Goal: Task Accomplishment & Management: Manage account settings

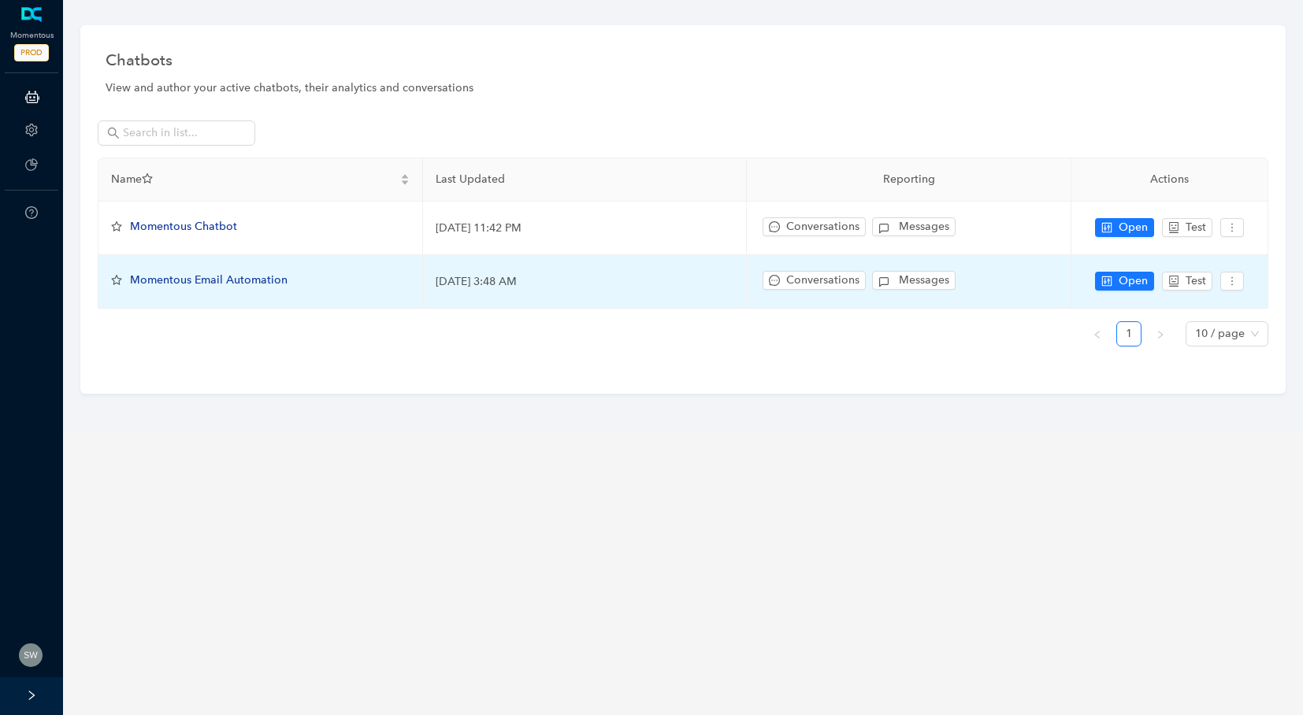
click at [180, 286] on span "Momentous Email Automation" at bounding box center [209, 279] width 158 height 13
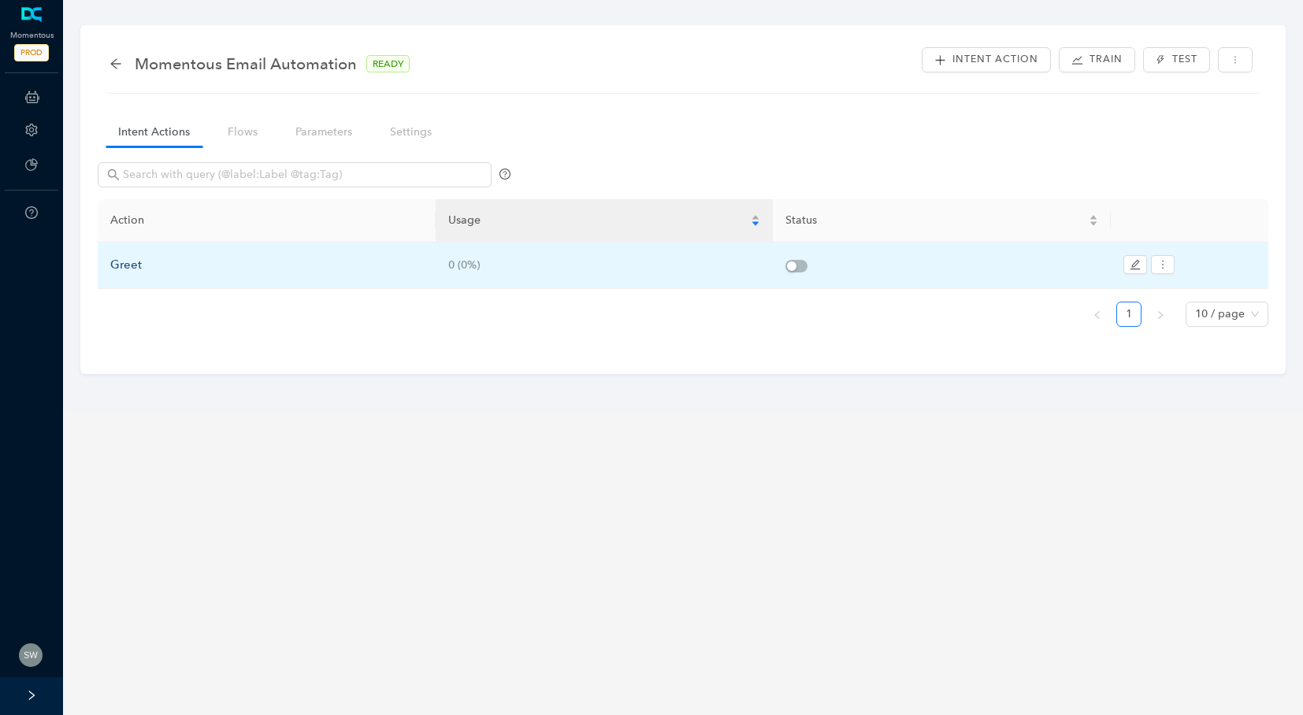
click at [126, 264] on div "Greet" at bounding box center [266, 265] width 313 height 19
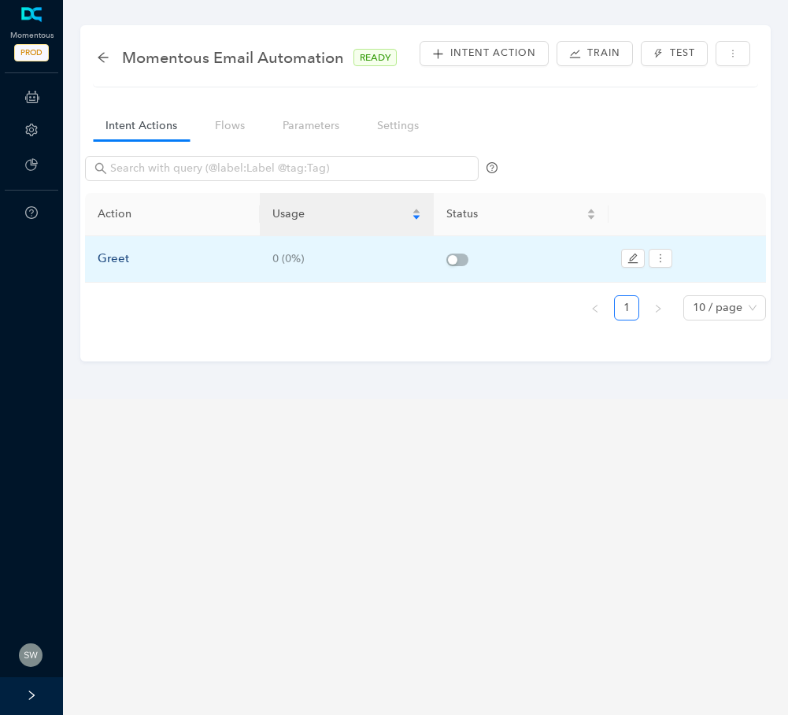
click at [134, 258] on div "Greet" at bounding box center [173, 259] width 150 height 19
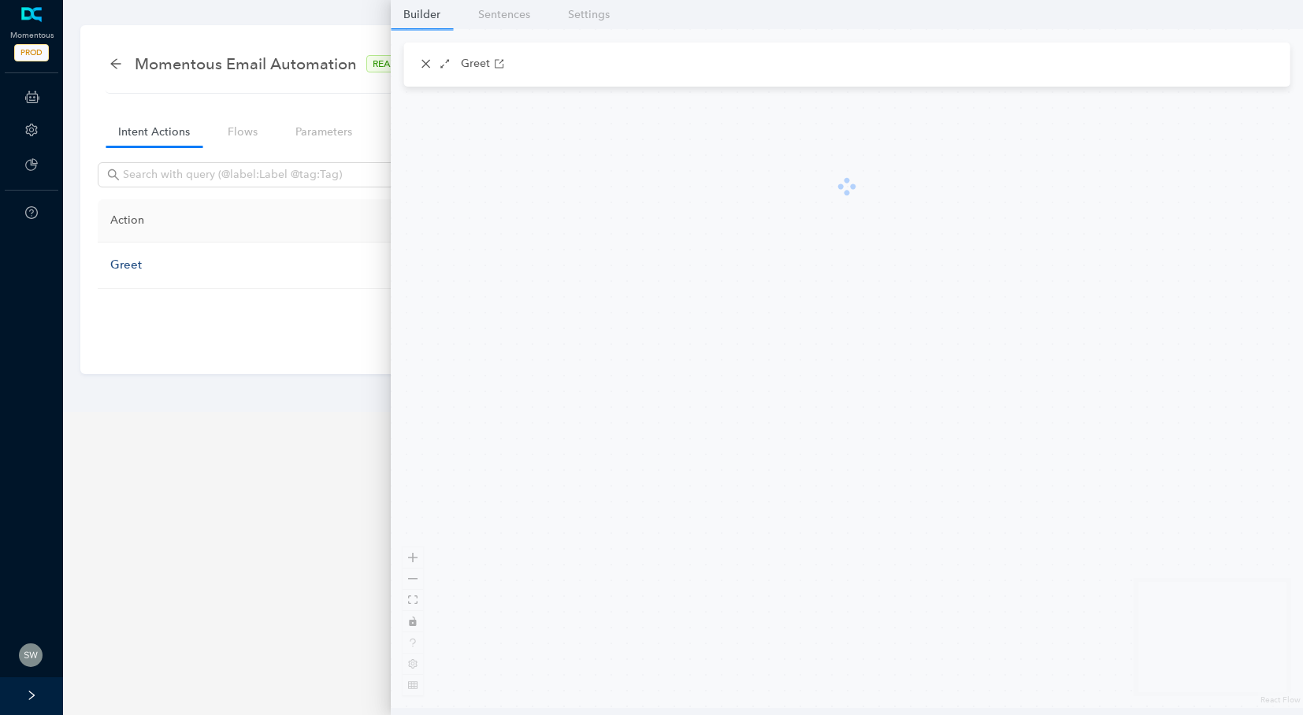
click at [414, 54] on div "Greet" at bounding box center [847, 65] width 886 height 44
click at [426, 64] on icon "close" at bounding box center [426, 63] width 11 height 11
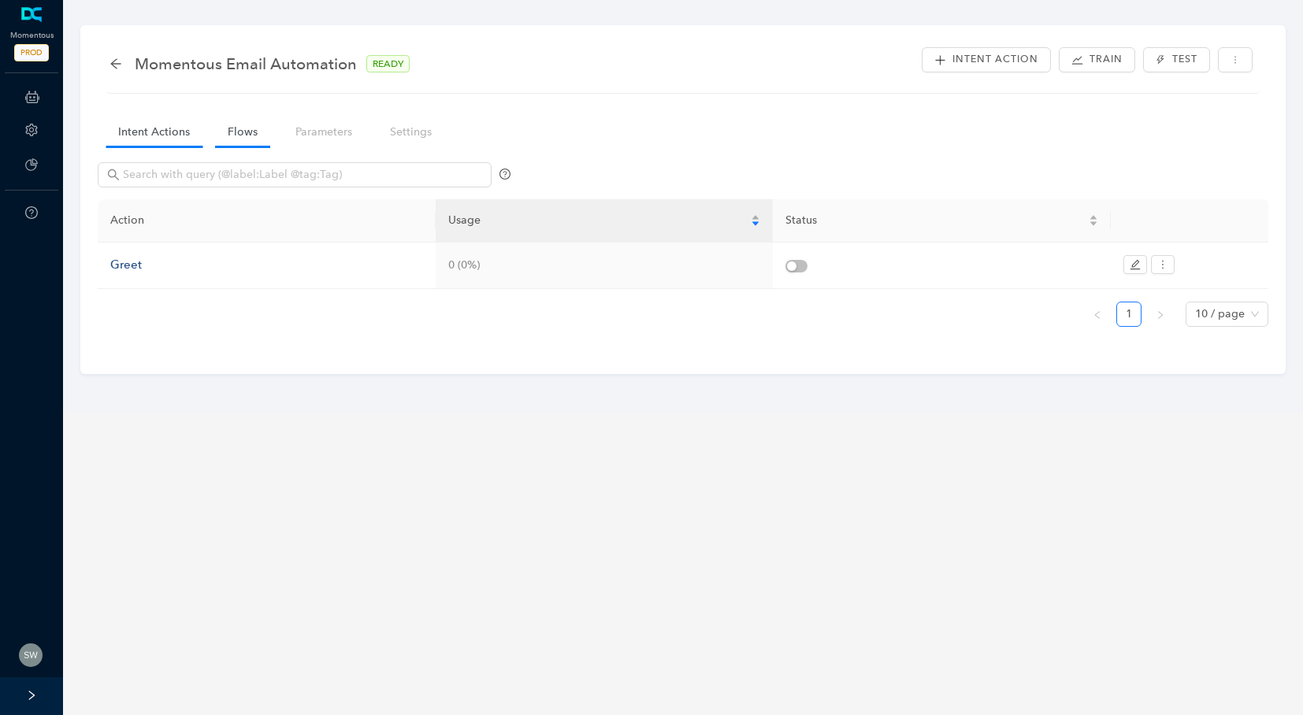
click at [230, 133] on link "Flows" at bounding box center [242, 131] width 55 height 29
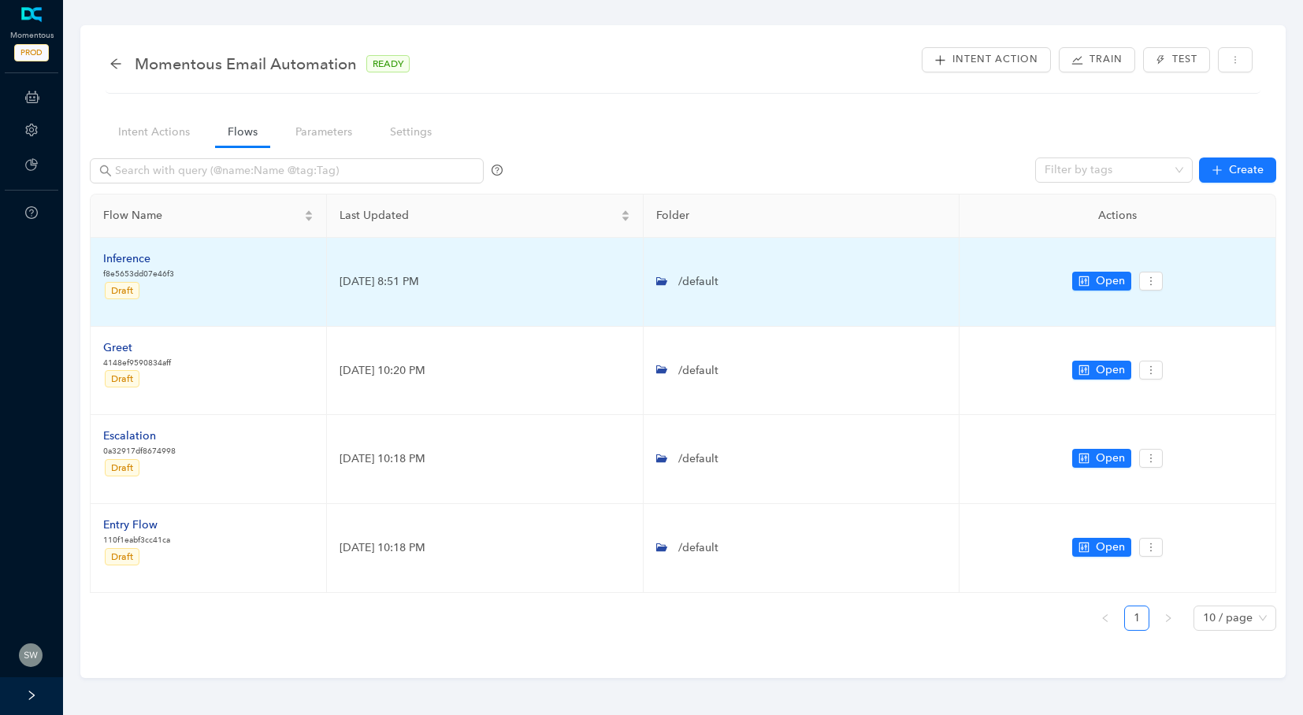
click at [150, 255] on div "Inference" at bounding box center [138, 258] width 71 height 17
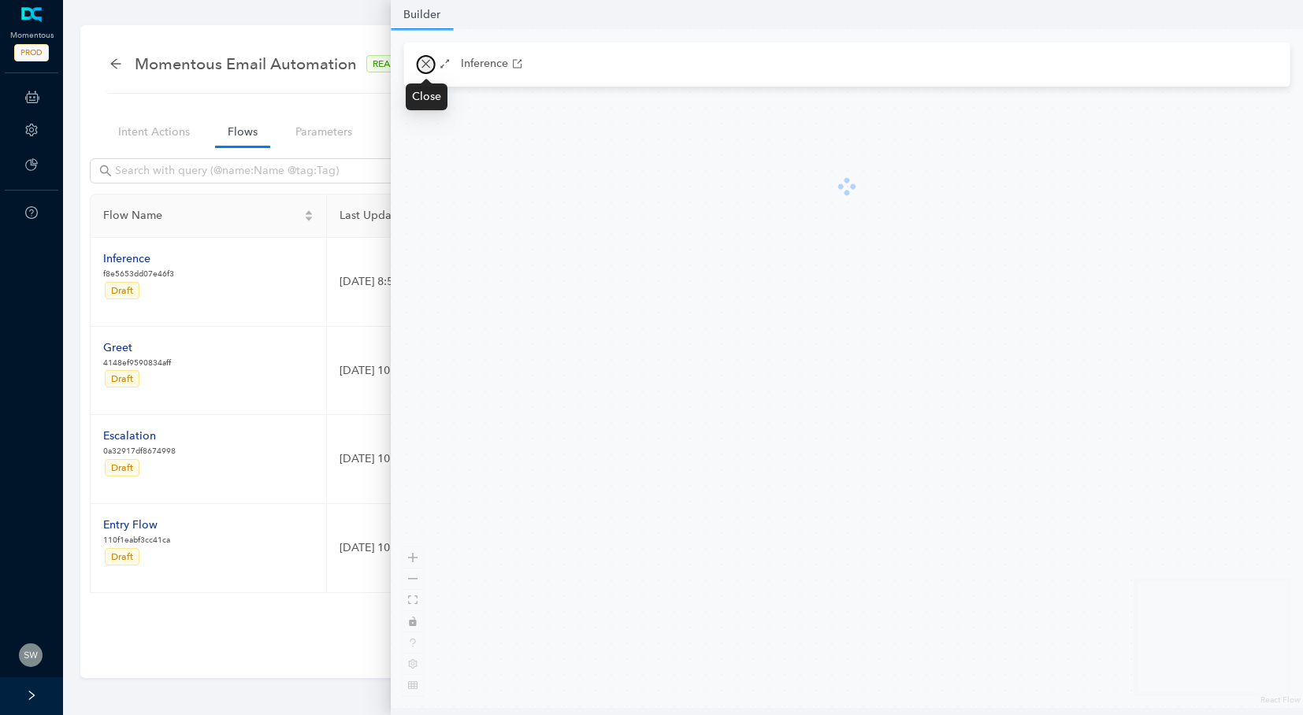
click at [421, 60] on icon "close" at bounding box center [426, 63] width 11 height 11
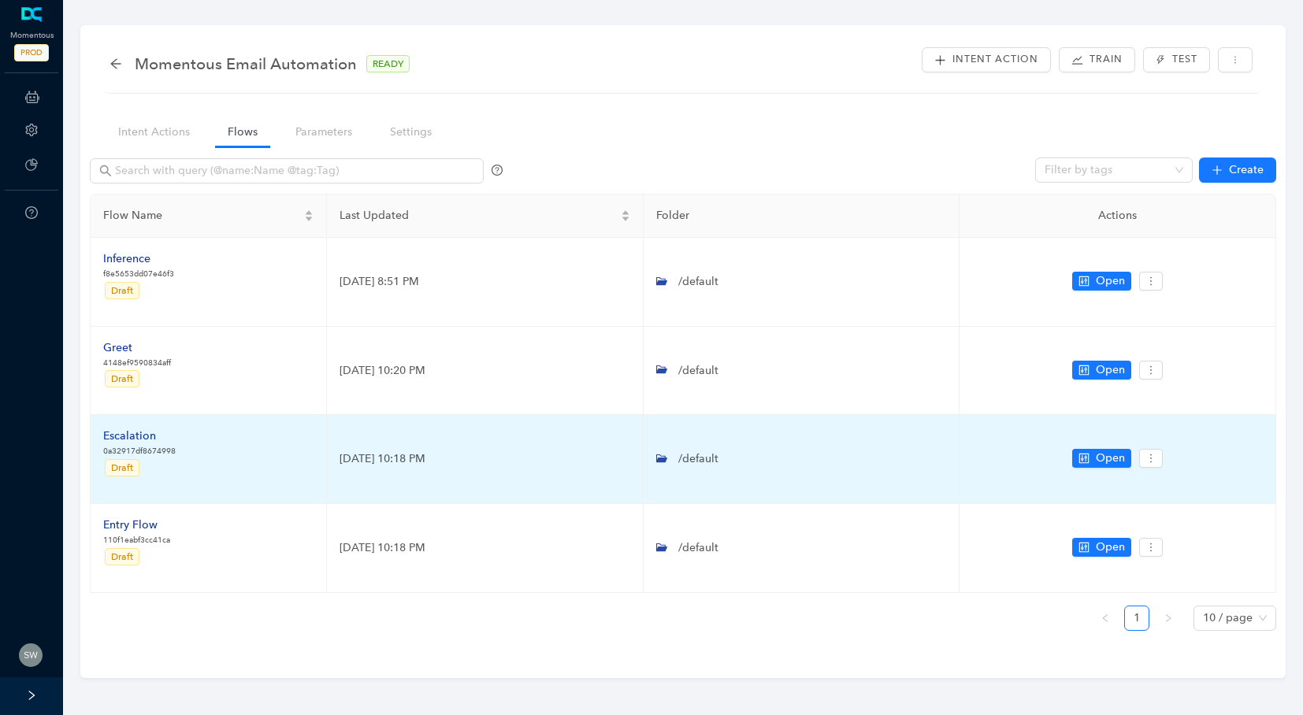
click at [126, 433] on div "Escalation" at bounding box center [139, 436] width 72 height 17
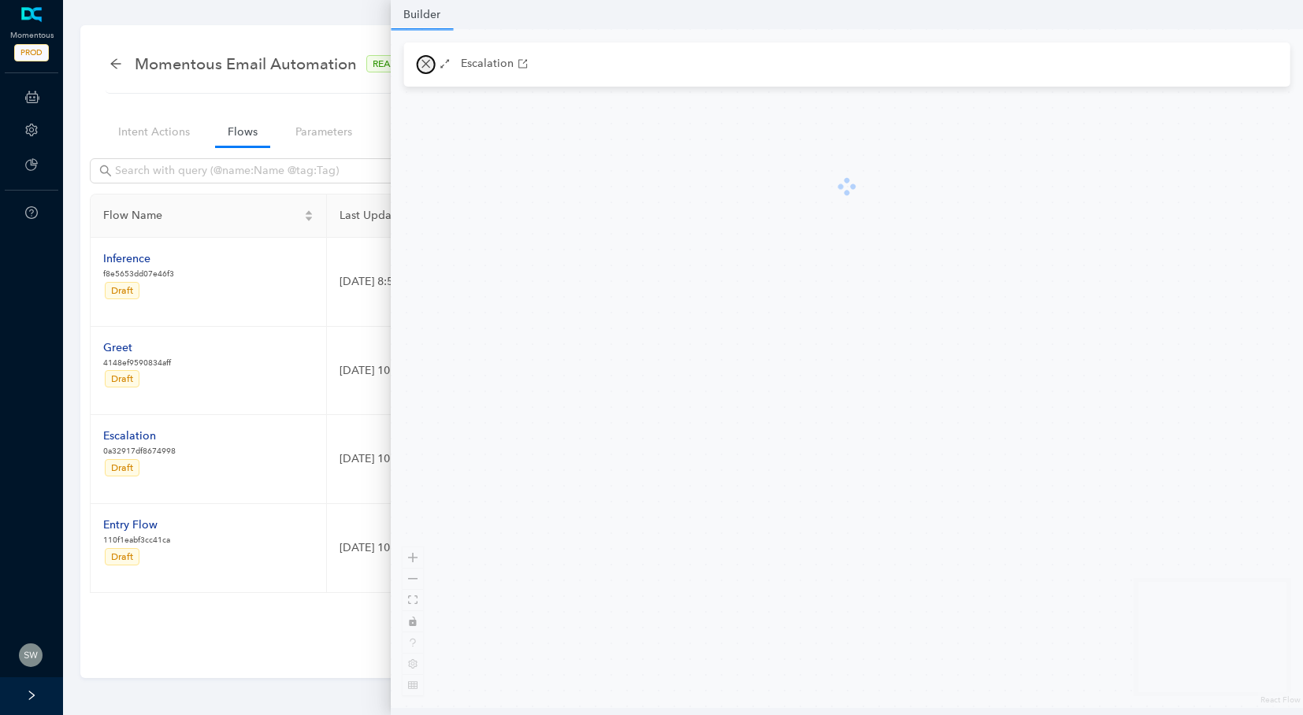
click at [422, 66] on icon "close" at bounding box center [426, 63] width 11 height 11
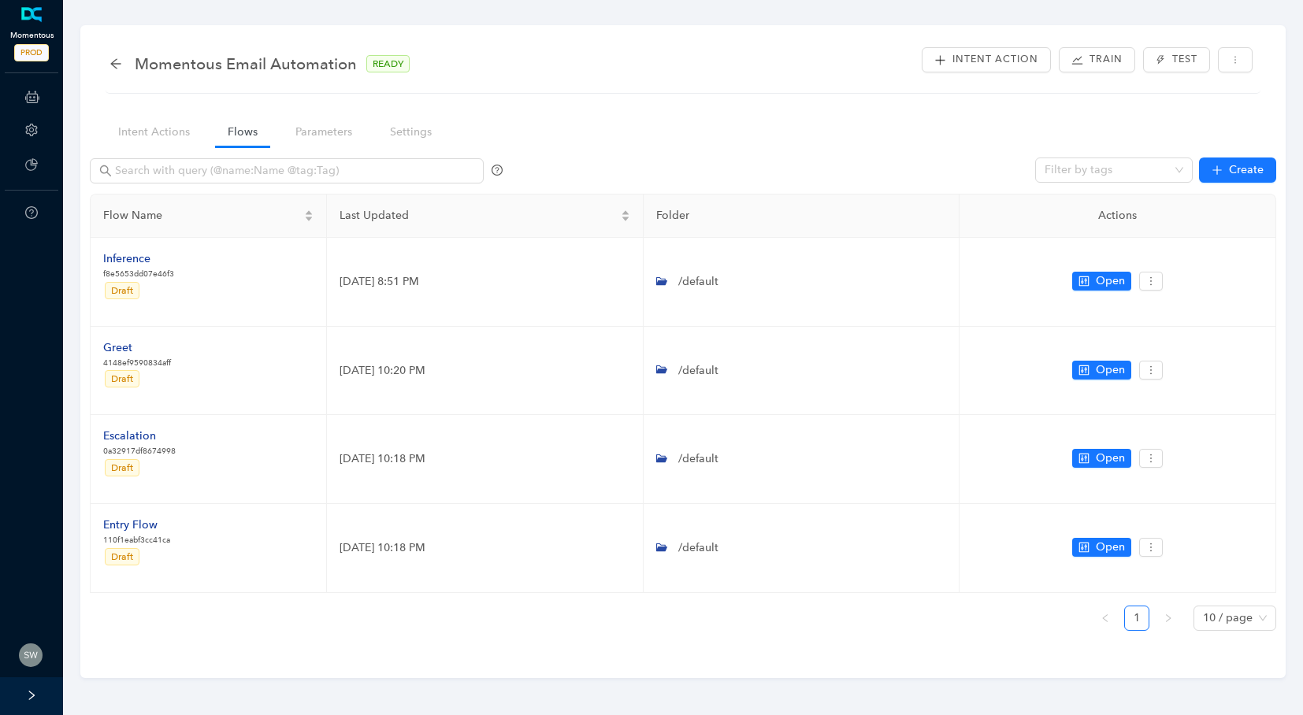
click at [23, 50] on span "PROD" at bounding box center [31, 52] width 35 height 17
click at [116, 61] on icon "arrow-left" at bounding box center [115, 63] width 13 height 13
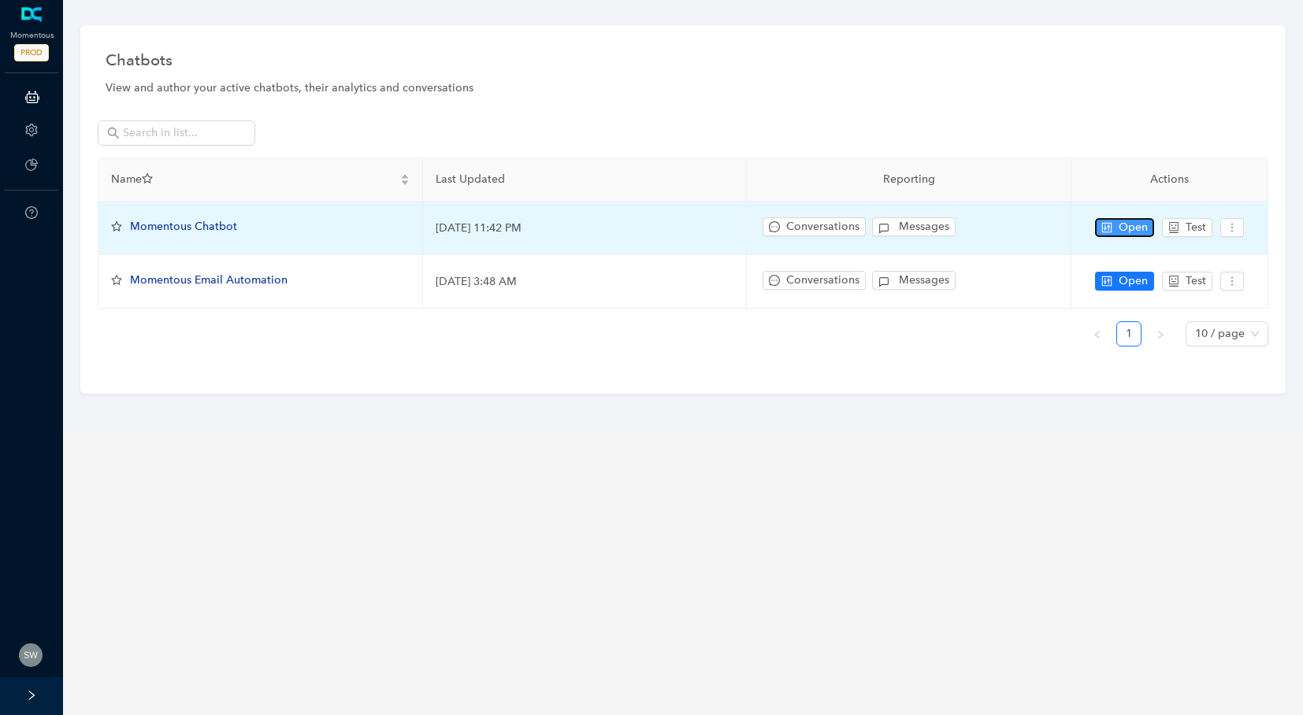
click at [788, 222] on icon "control" at bounding box center [1106, 227] width 11 height 11
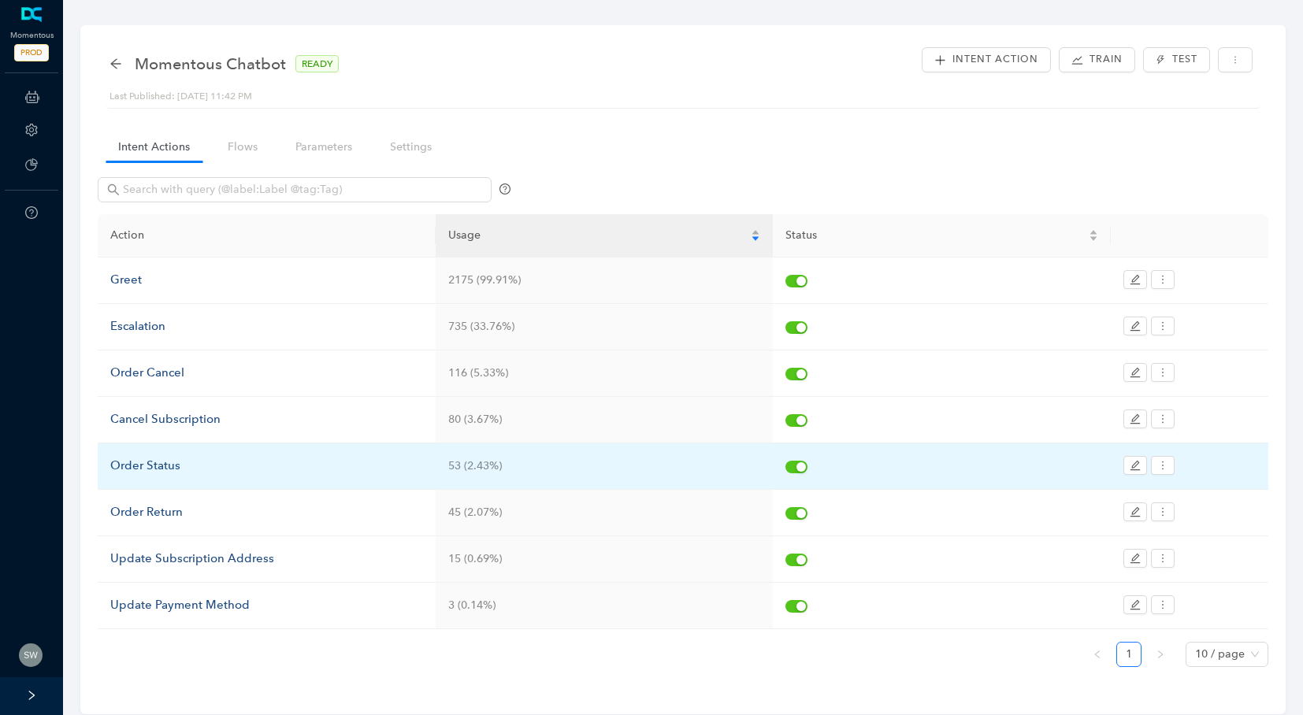
click at [123, 463] on div "Order Status" at bounding box center [266, 466] width 313 height 19
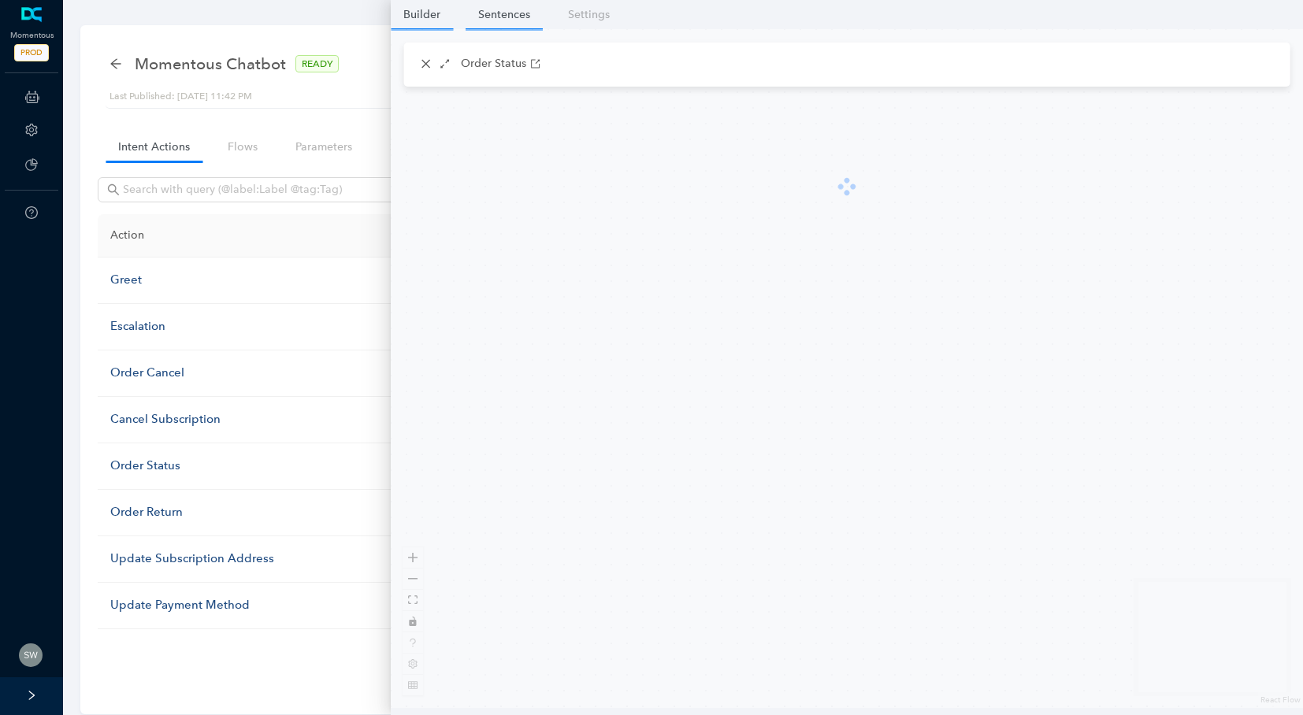
click at [482, 19] on link "Sentences" at bounding box center [503, 14] width 77 height 29
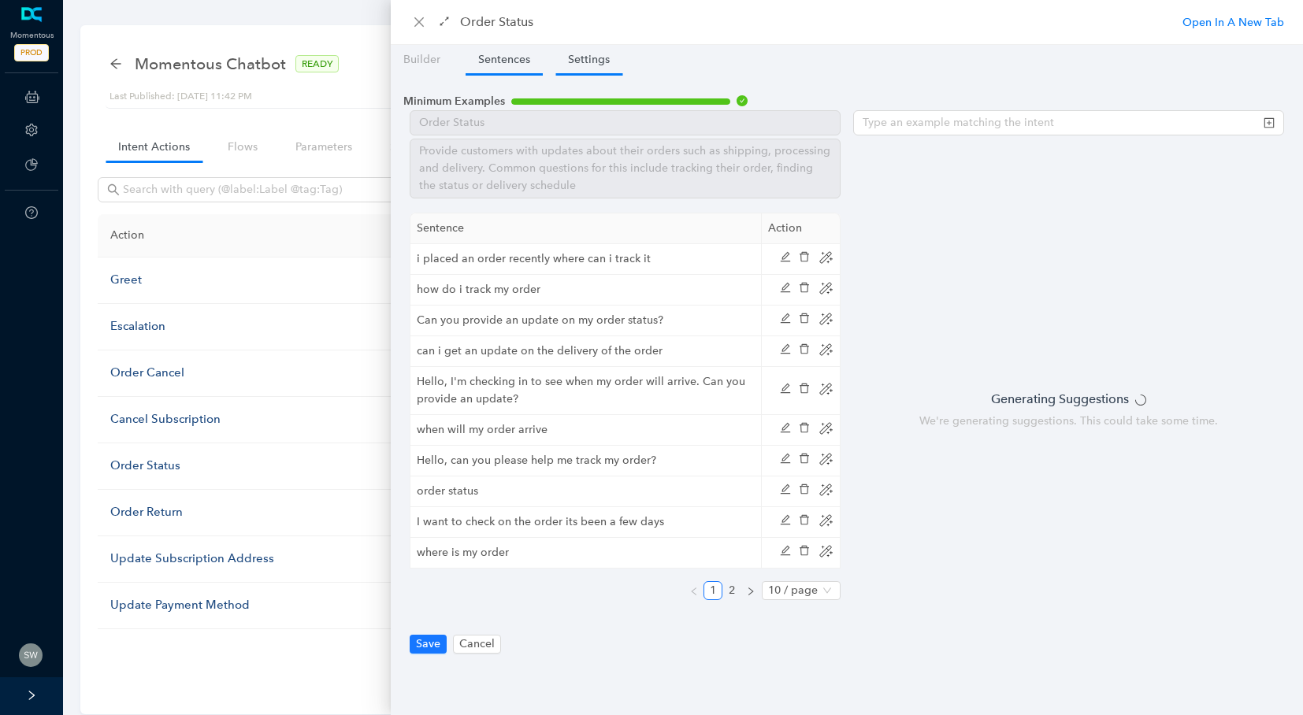
click at [584, 63] on link "Settings" at bounding box center [588, 59] width 67 height 29
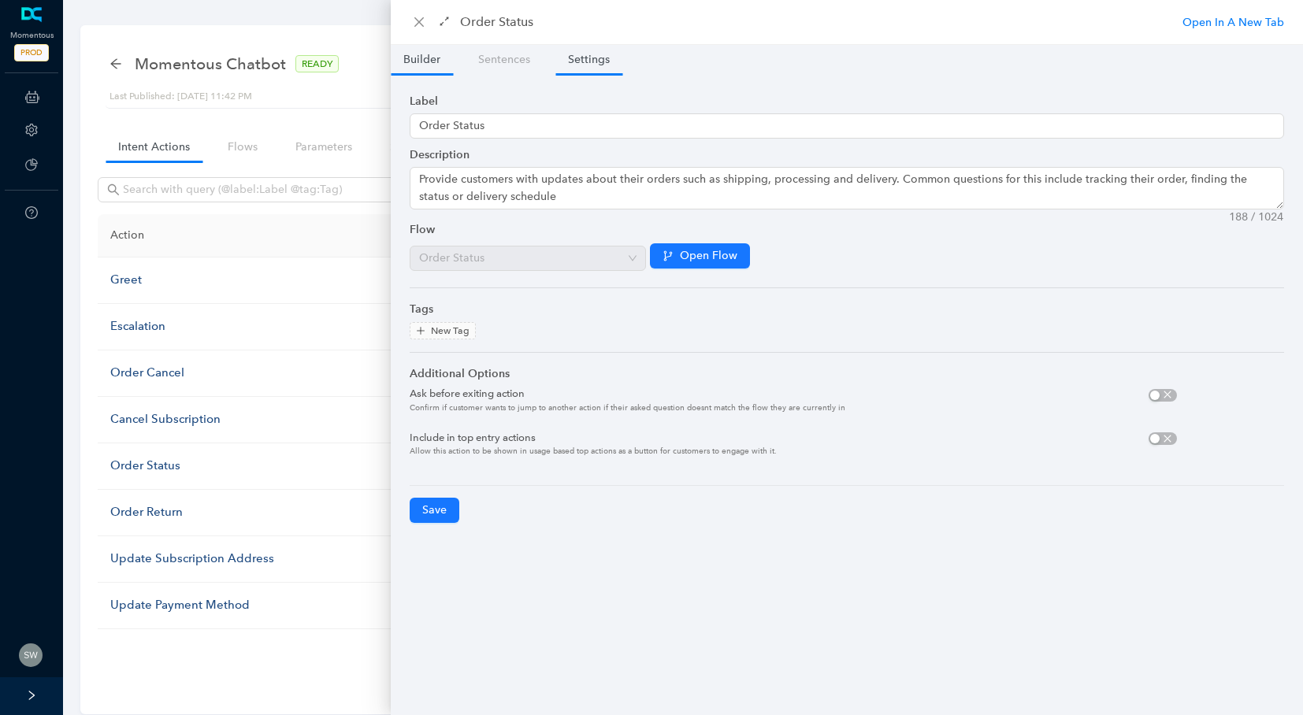
click at [422, 60] on link "Builder" at bounding box center [422, 59] width 62 height 29
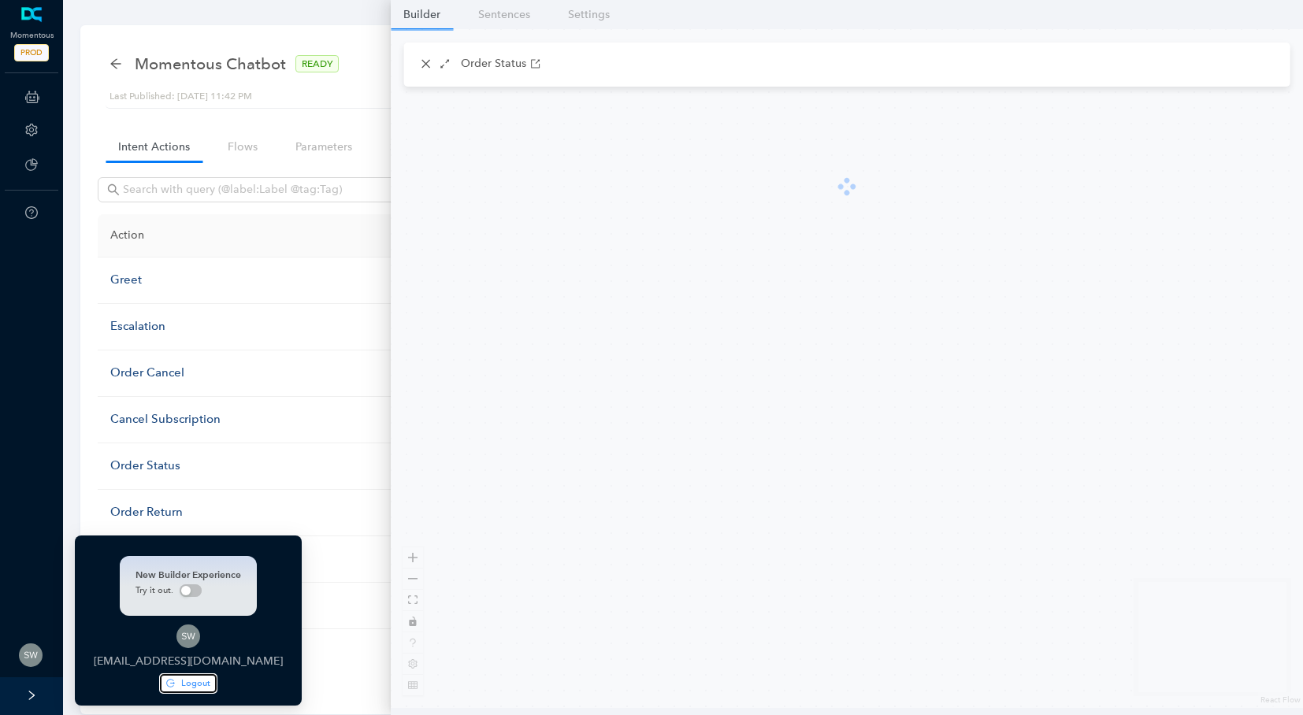
click at [210, 679] on span "Logout" at bounding box center [195, 683] width 29 height 13
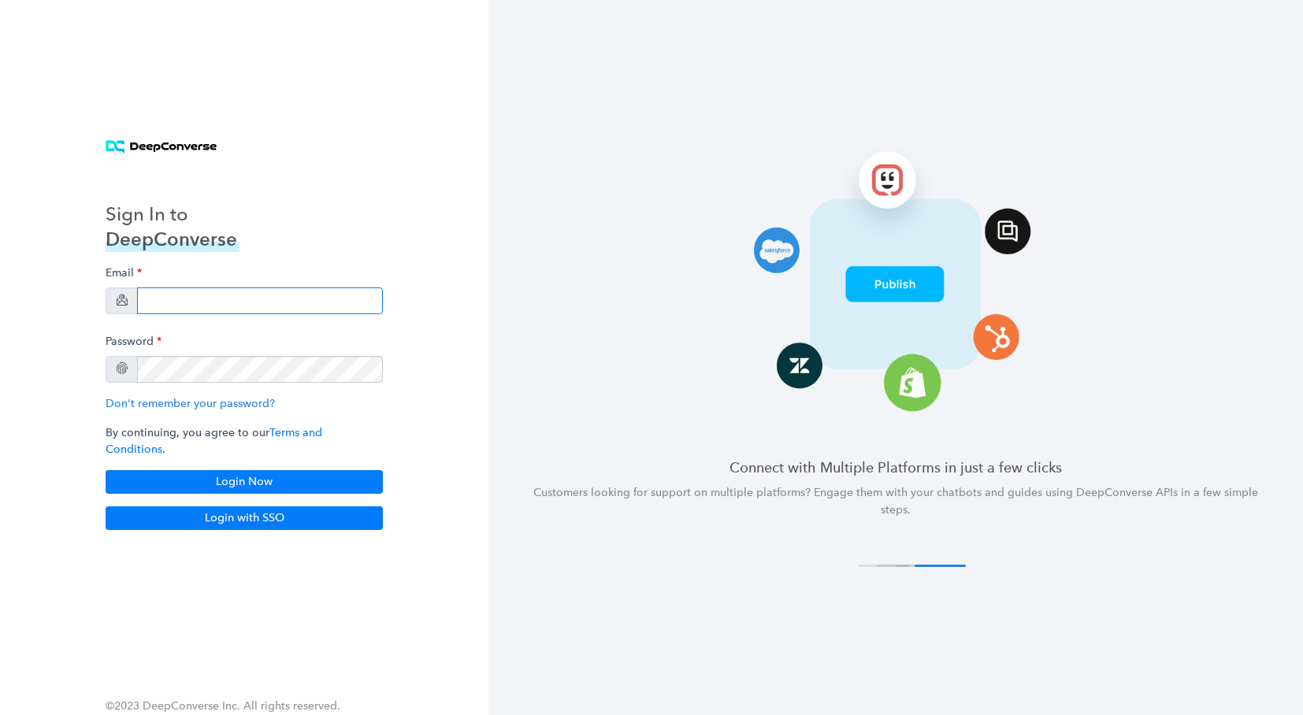
click at [210, 309] on input "email" at bounding box center [260, 300] width 246 height 27
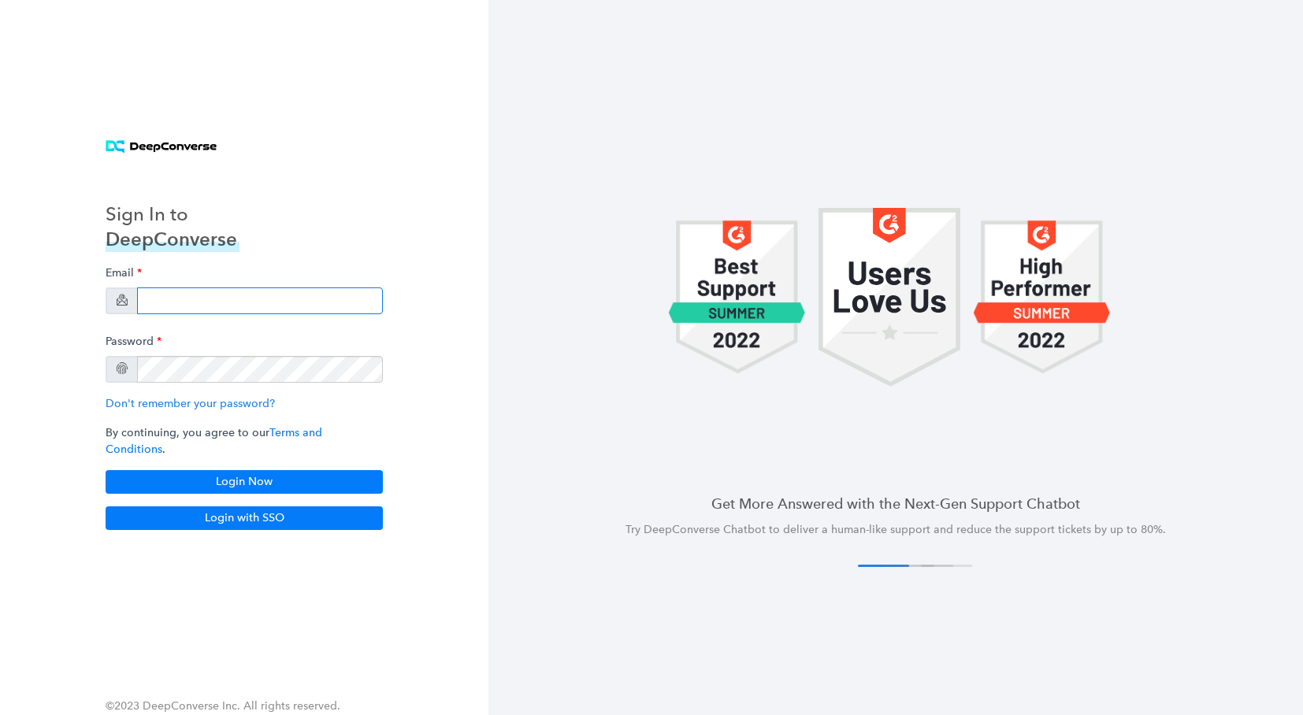
type input "[EMAIL_ADDRESS][DOMAIN_NAME]"
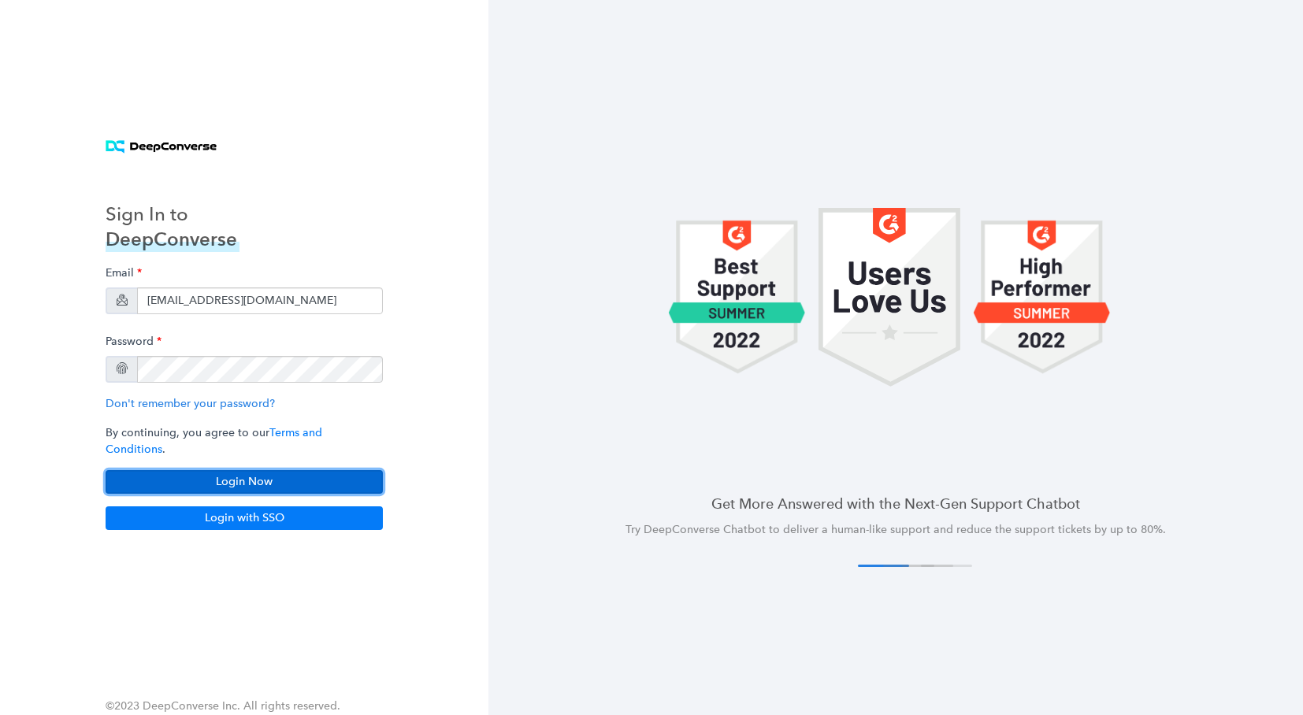
click at [232, 470] on button "Login Now" at bounding box center [244, 482] width 277 height 24
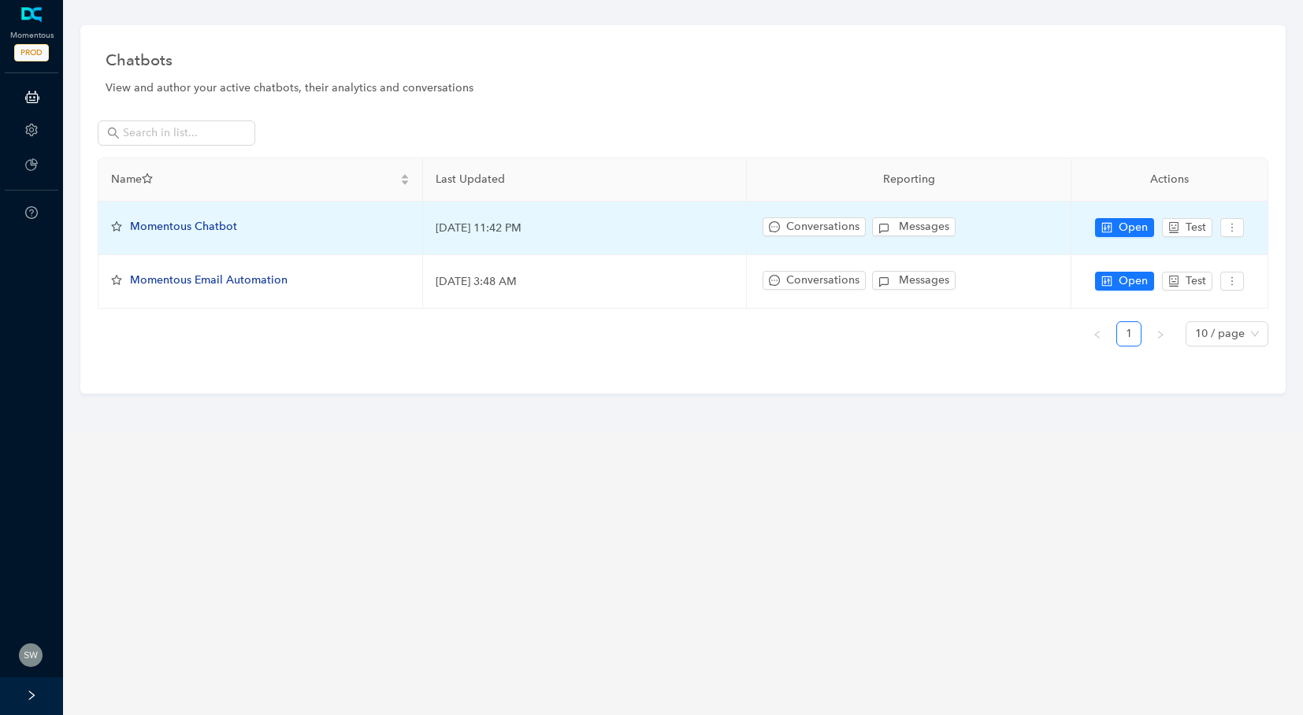
click at [178, 227] on span "Momentous Chatbot" at bounding box center [183, 226] width 107 height 13
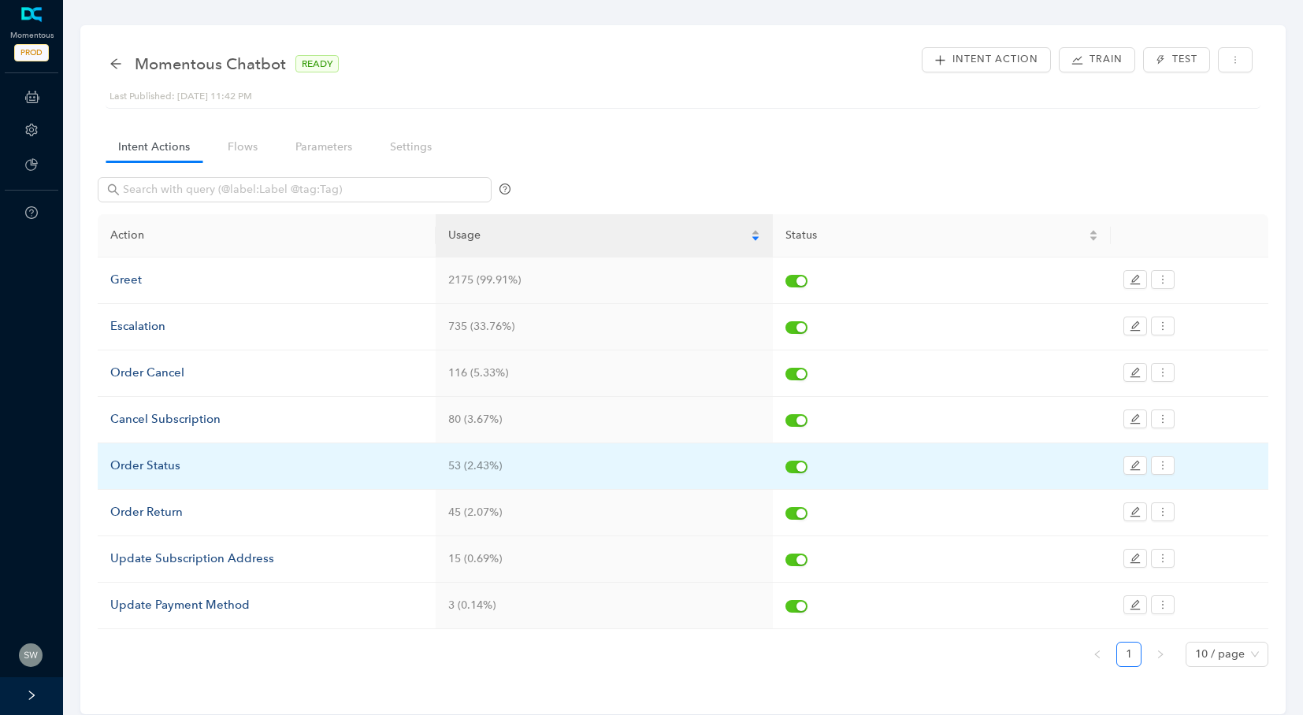
click at [129, 462] on div "Order Status" at bounding box center [266, 466] width 313 height 19
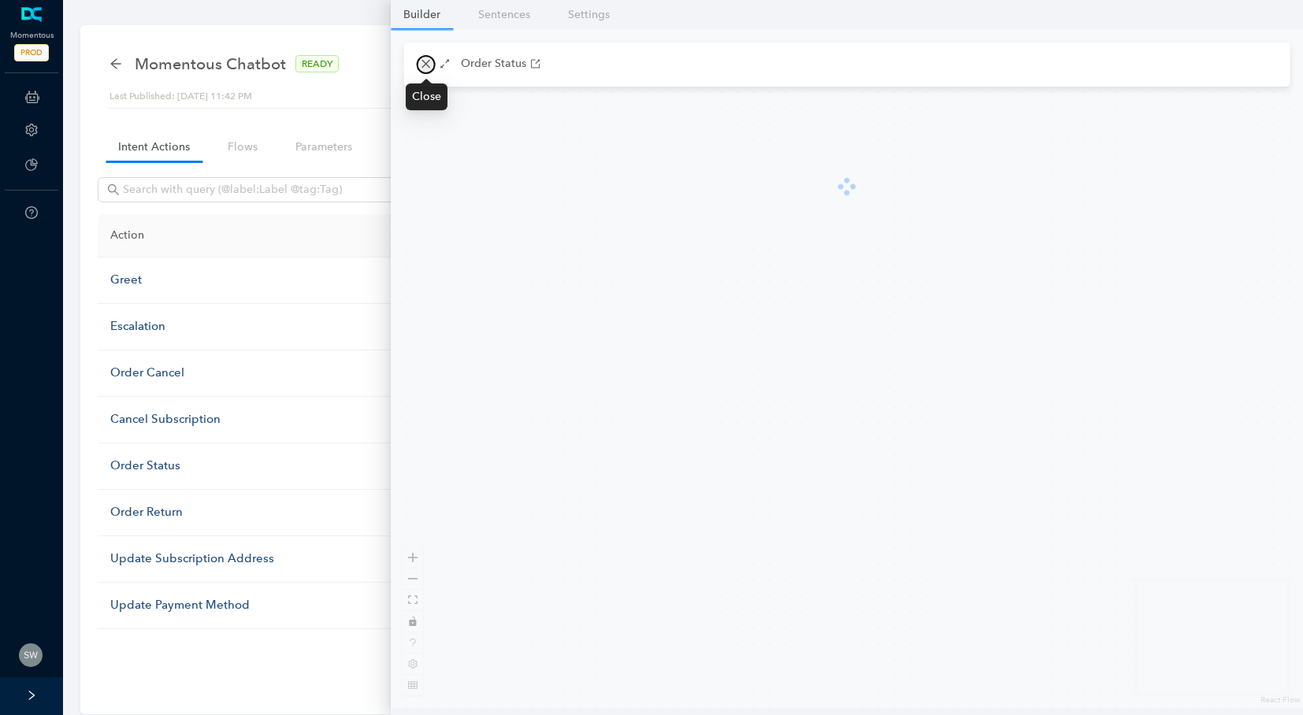
click at [418, 61] on button "button" at bounding box center [426, 64] width 19 height 19
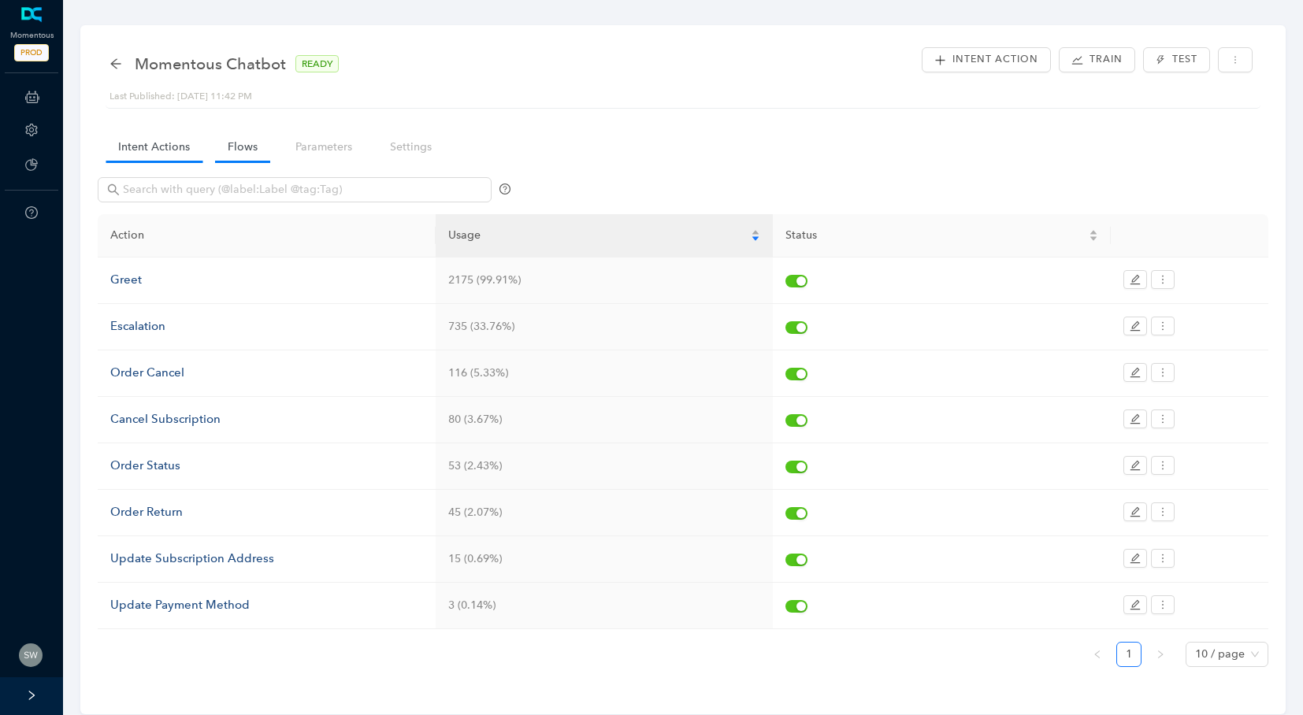
click at [229, 158] on link "Flows" at bounding box center [242, 146] width 55 height 29
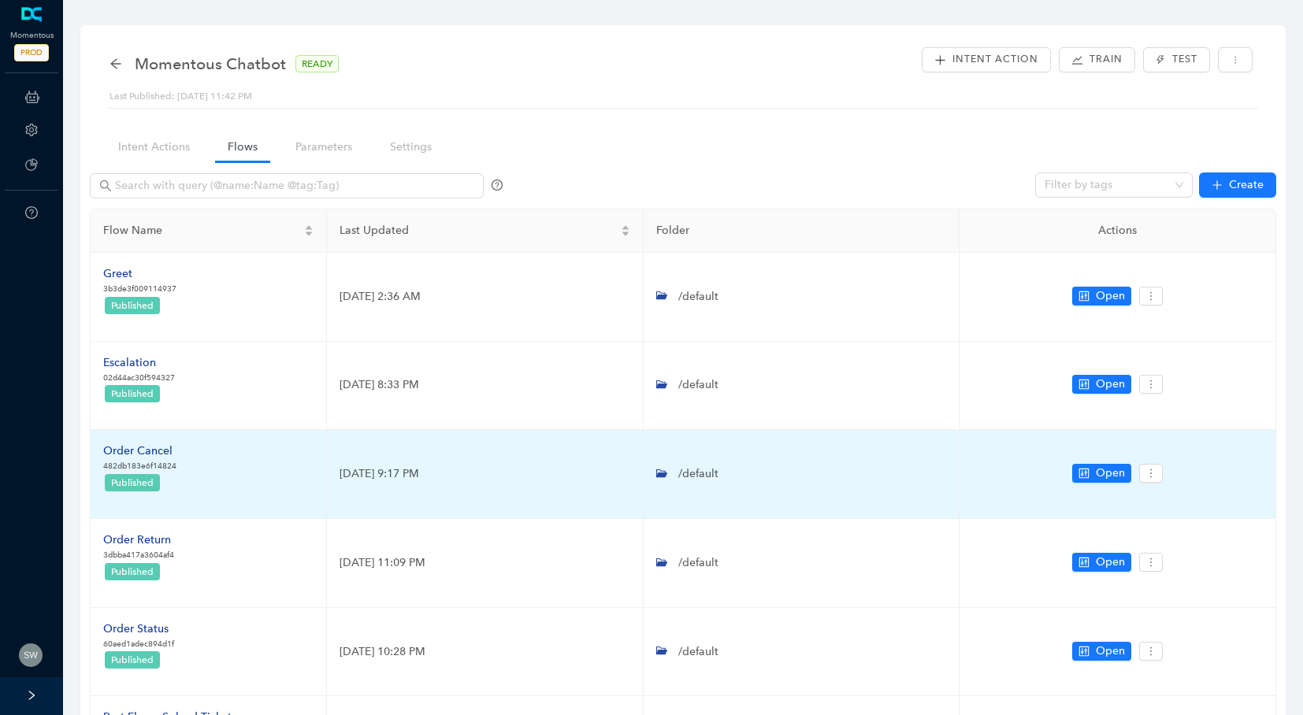
click at [129, 442] on td "Order Cancel 482db183e6f14824 Published" at bounding box center [209, 474] width 236 height 89
click at [129, 446] on div "Order Cancel" at bounding box center [139, 451] width 73 height 17
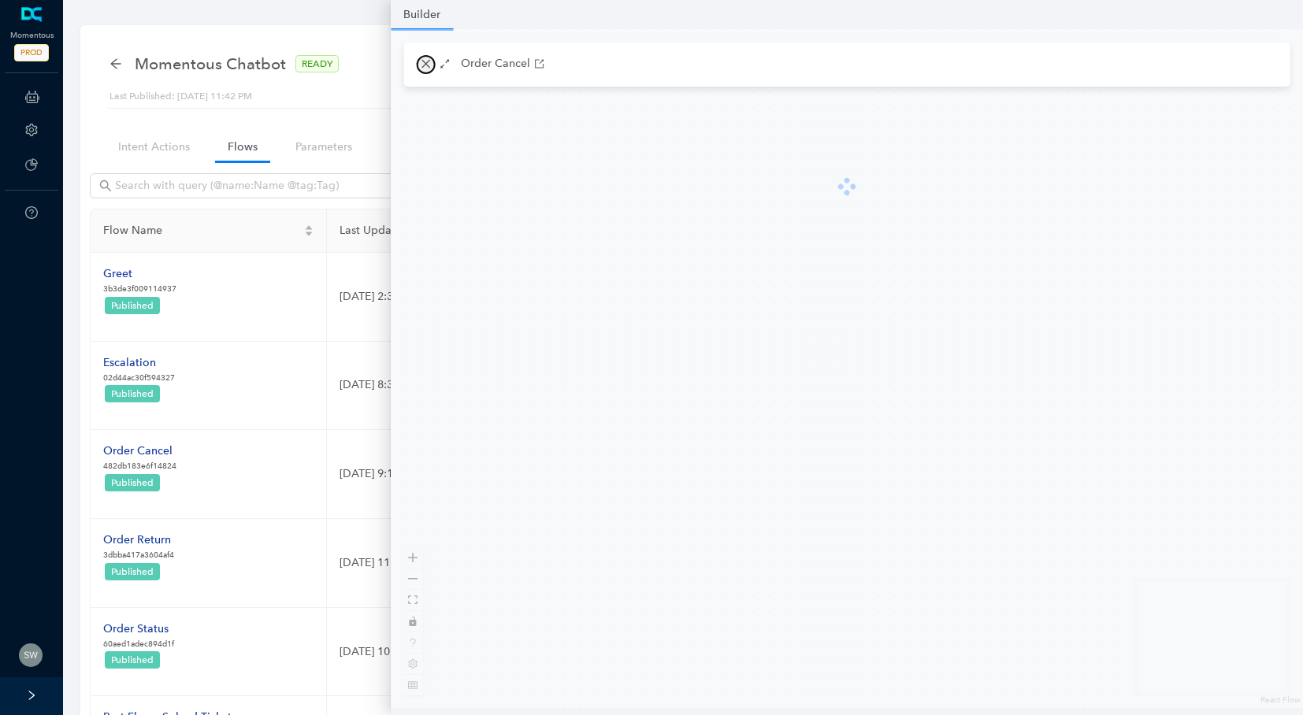
click at [424, 63] on icon "close" at bounding box center [426, 63] width 11 height 11
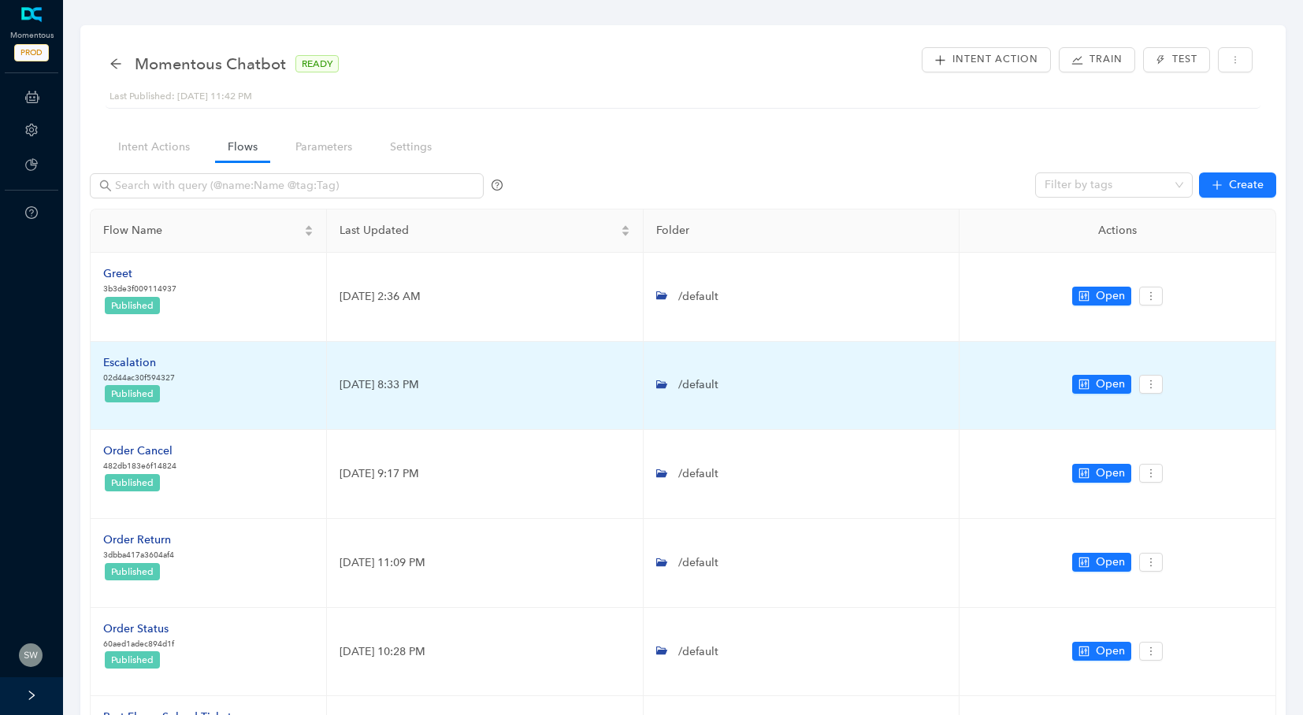
click at [158, 363] on div "Escalation" at bounding box center [139, 362] width 72 height 17
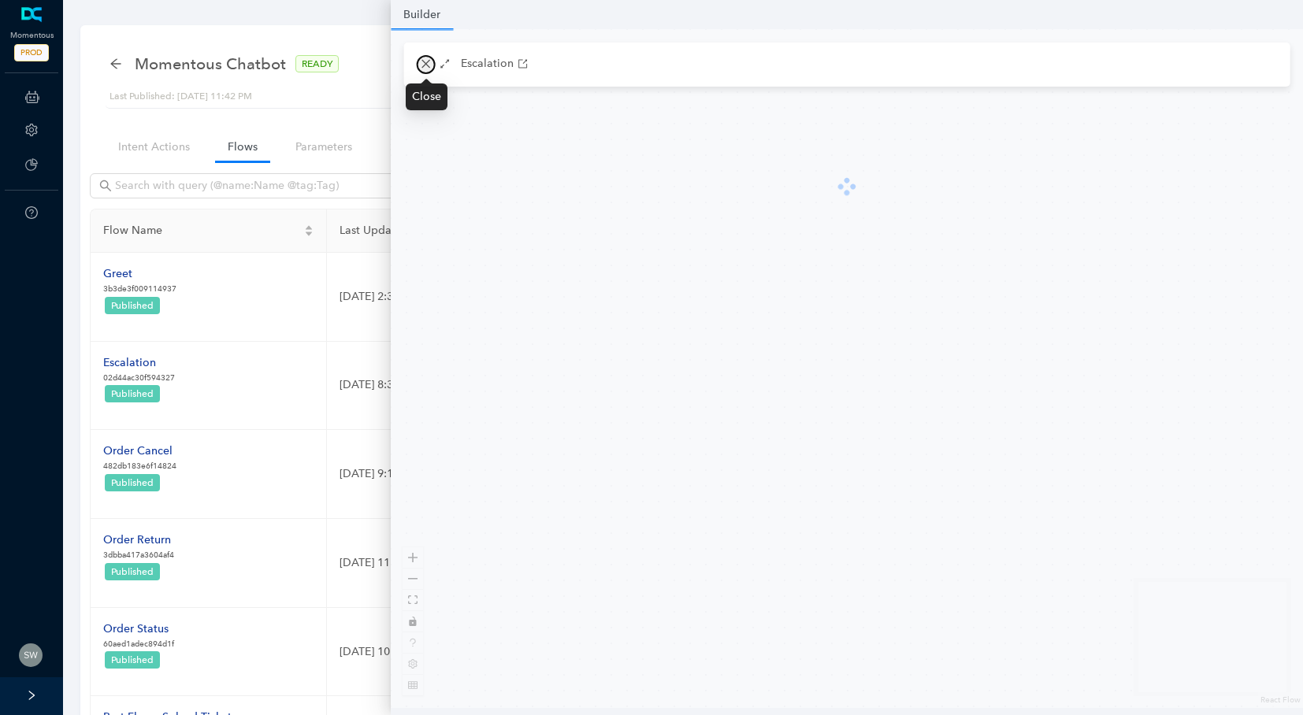
click at [429, 66] on icon "close" at bounding box center [426, 63] width 11 height 11
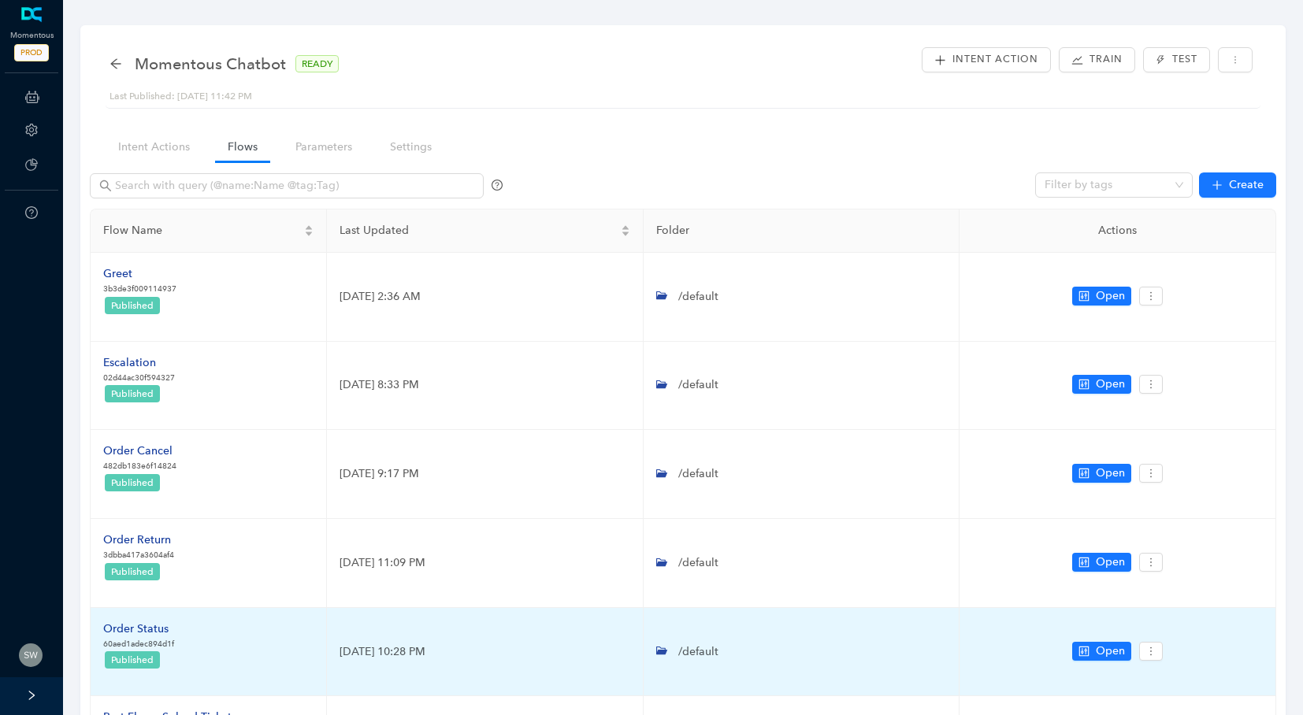
click at [116, 631] on div "Order Status" at bounding box center [138, 629] width 71 height 17
